Goal: Information Seeking & Learning: Check status

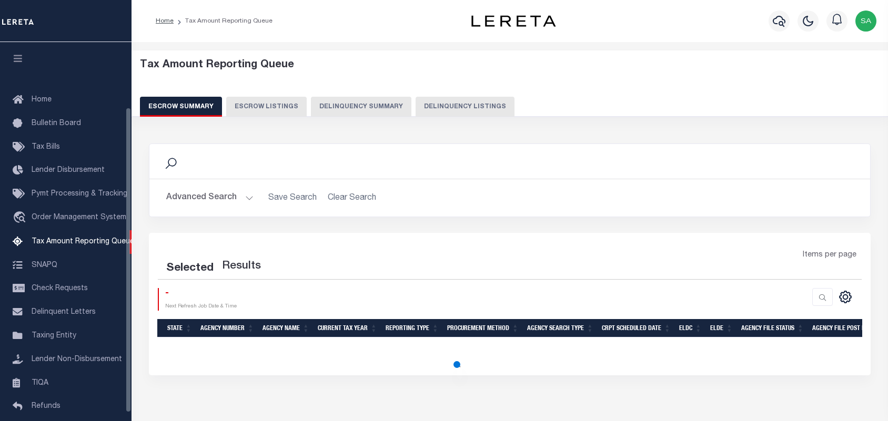
click at [466, 105] on button "Delinquency Listings" at bounding box center [464, 107] width 99 height 20
select select "100"
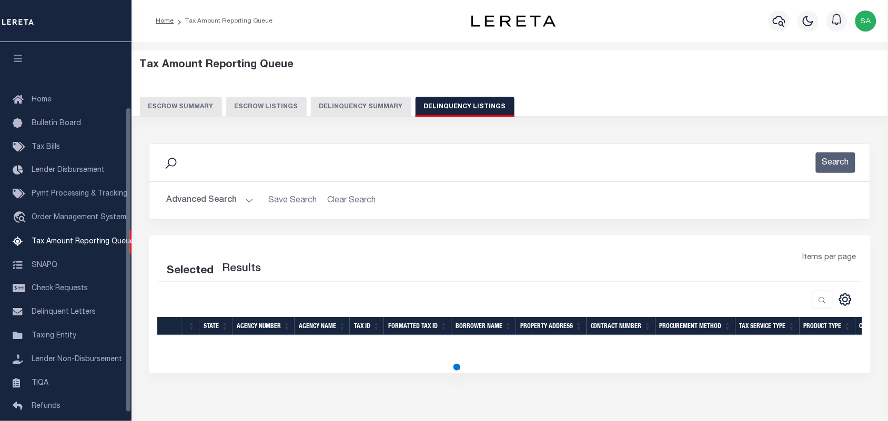
scroll to position [80, 0]
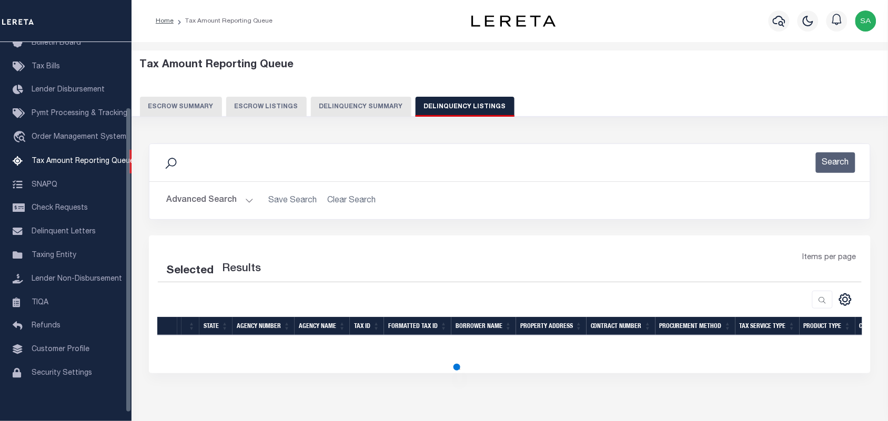
select select "100"
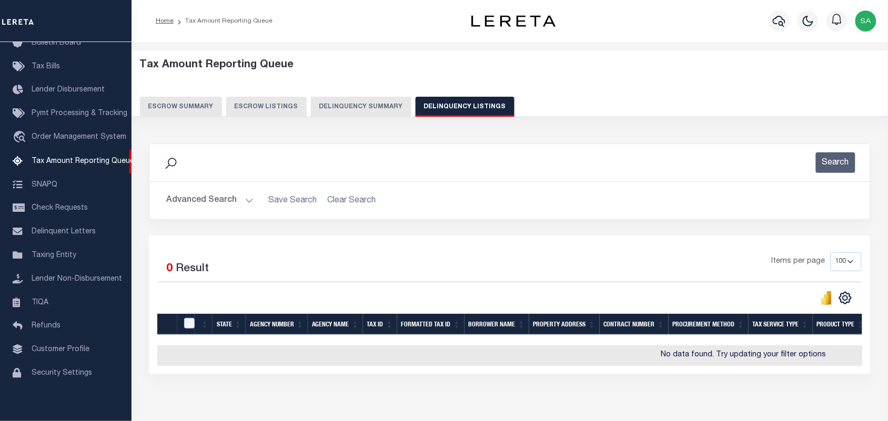
click at [246, 205] on button "Advanced Search" at bounding box center [209, 200] width 87 height 21
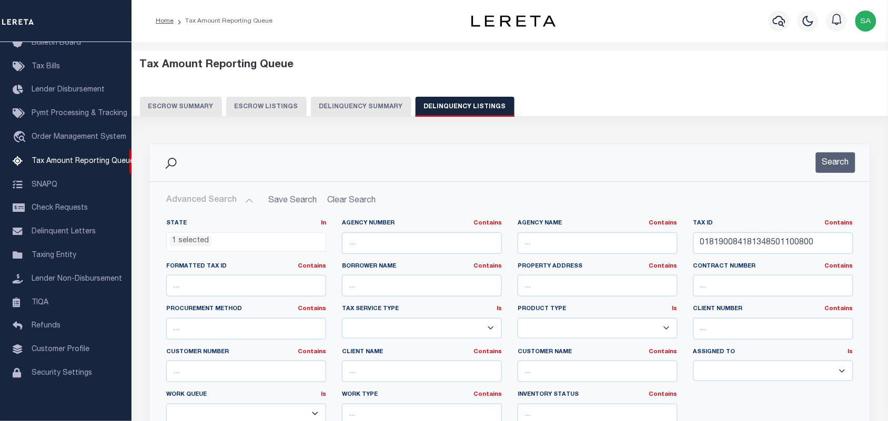
click at [248, 243] on ul "1 selected" at bounding box center [246, 240] width 159 height 14
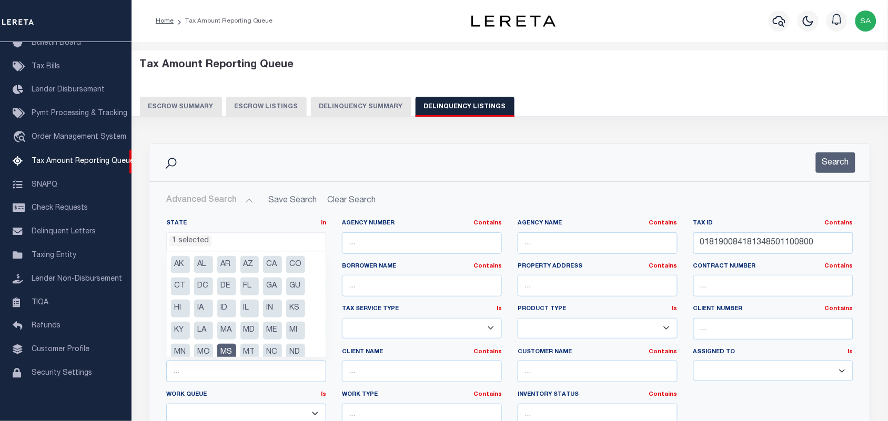
click at [224, 348] on li "MS" at bounding box center [226, 353] width 19 height 18
click at [251, 283] on li "FL" at bounding box center [249, 287] width 19 height 18
select select "FL"
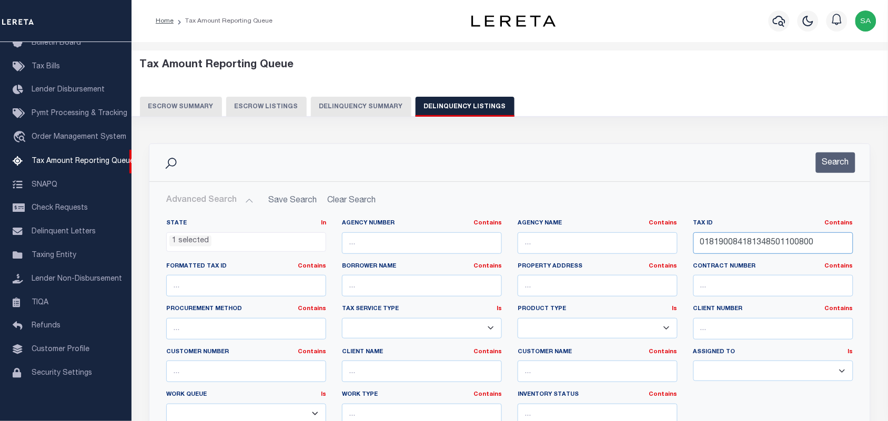
click at [615, 246] on div "State In In AK AL AR AZ CA CO CT DC DE FL GA GU HI IA ID IL IN KS [GEOGRAPHIC_D…" at bounding box center [509, 326] width 702 height 215
paste input "A07603100"
click at [844, 155] on button "Search" at bounding box center [835, 162] width 39 height 21
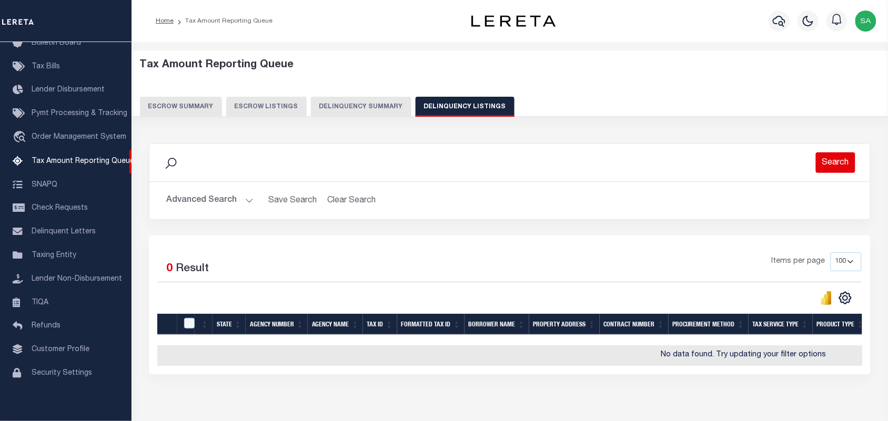
click at [839, 165] on button "Search" at bounding box center [835, 162] width 39 height 21
click at [246, 201] on button "Advanced Search" at bounding box center [209, 200] width 87 height 21
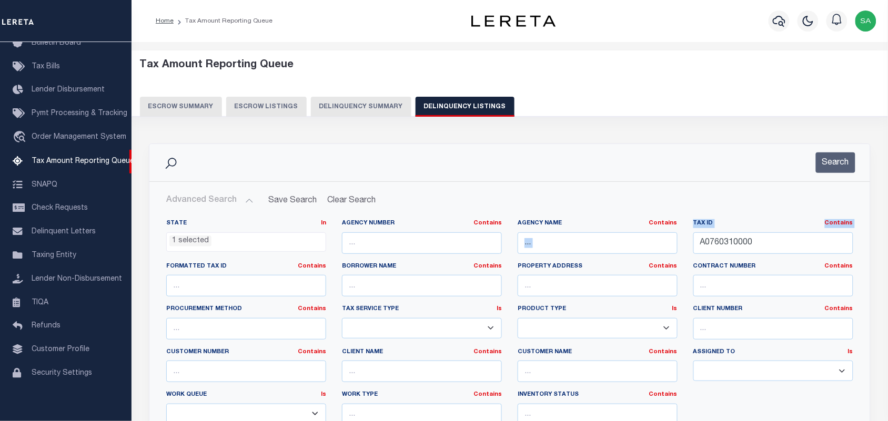
drag, startPoint x: 731, startPoint y: 252, endPoint x: 684, endPoint y: 252, distance: 47.8
click at [684, 252] on div "State In In AK AL AR AZ CA CO CT DC DE FL GA GU HI IA ID IL IN KS [GEOGRAPHIC_D…" at bounding box center [509, 326] width 702 height 215
click at [729, 245] on input "A0760310000" at bounding box center [773, 243] width 160 height 22
paste input "76817412"
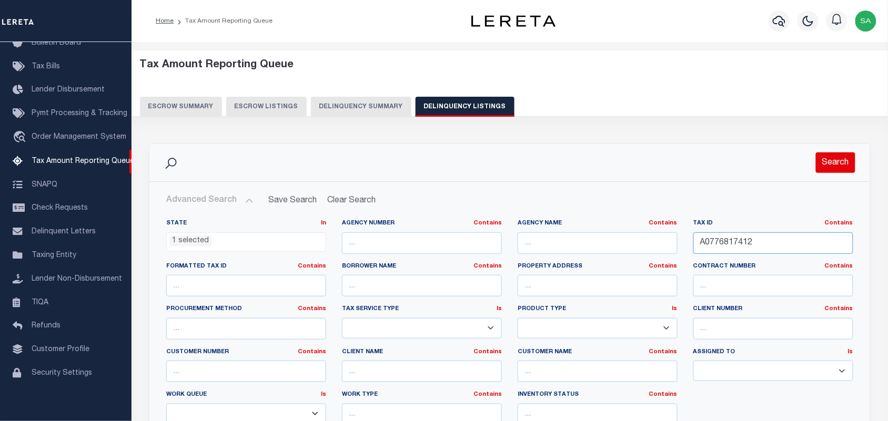
type input "A0776817412"
click at [833, 169] on button "Search" at bounding box center [835, 162] width 39 height 21
